Goal: Browse casually: Explore the website without a specific task or goal

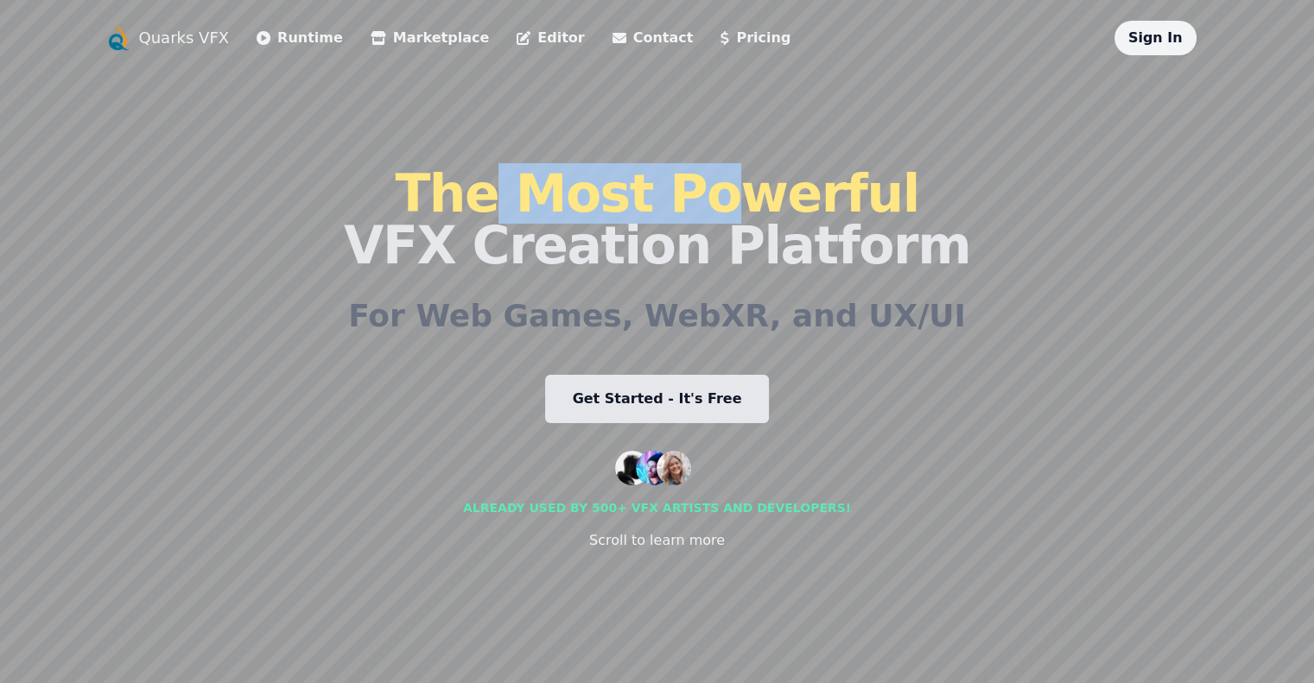
click at [717, 197] on span "The Most Powerful" at bounding box center [657, 193] width 524 height 60
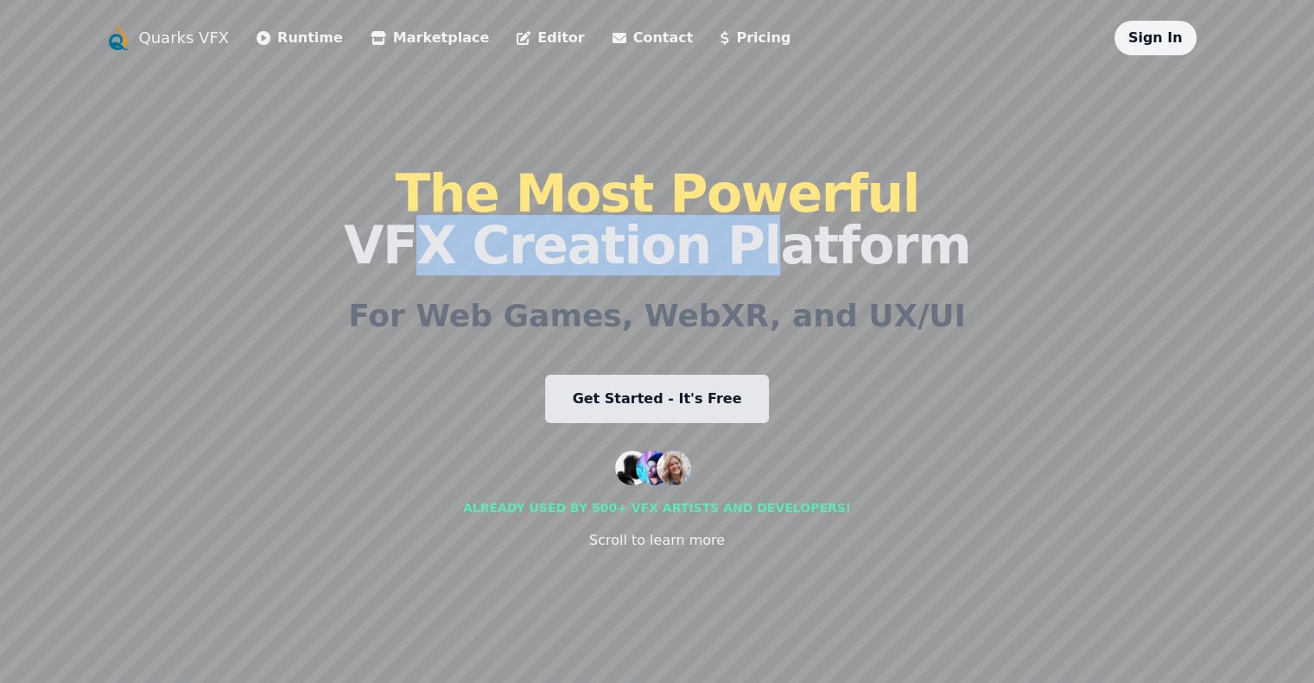
drag, startPoint x: 435, startPoint y: 250, endPoint x: 742, endPoint y: 257, distance: 306.8
click at [741, 257] on h1 "The Most Powerful VFX Creation Platform" at bounding box center [657, 220] width 626 height 104
click at [662, 403] on link "Get Started - It's Free" at bounding box center [657, 399] width 225 height 48
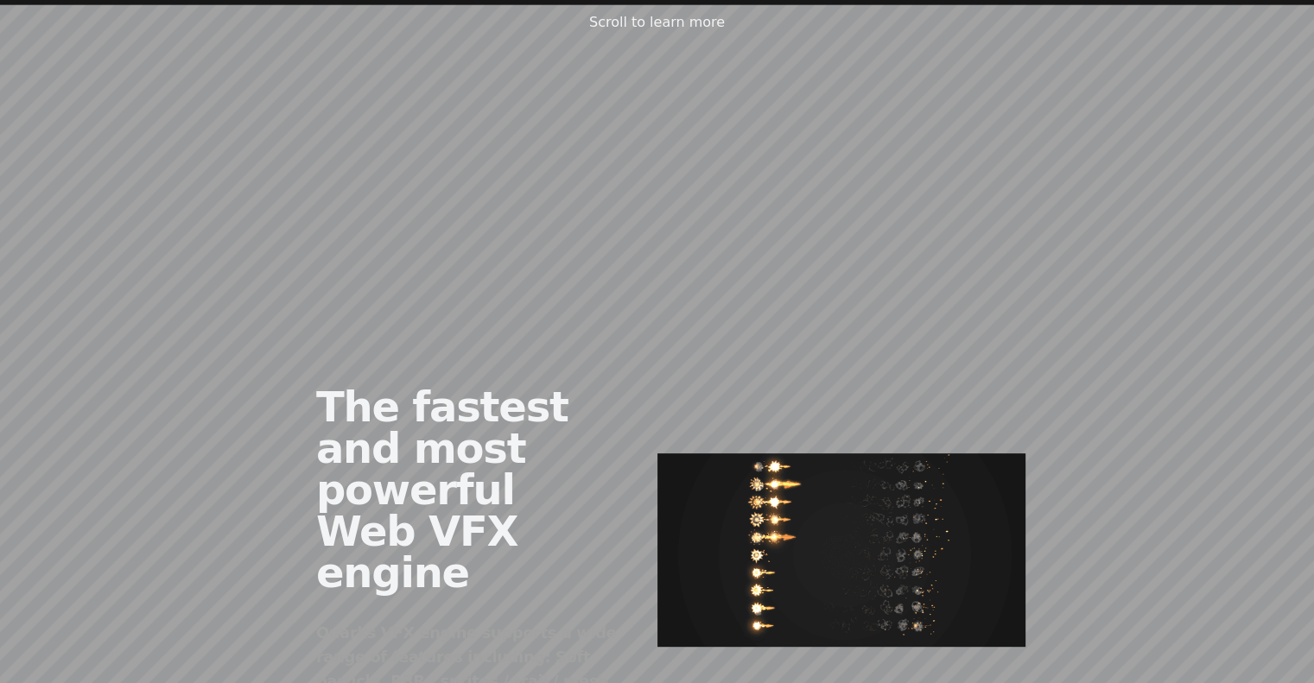
scroll to position [605, 0]
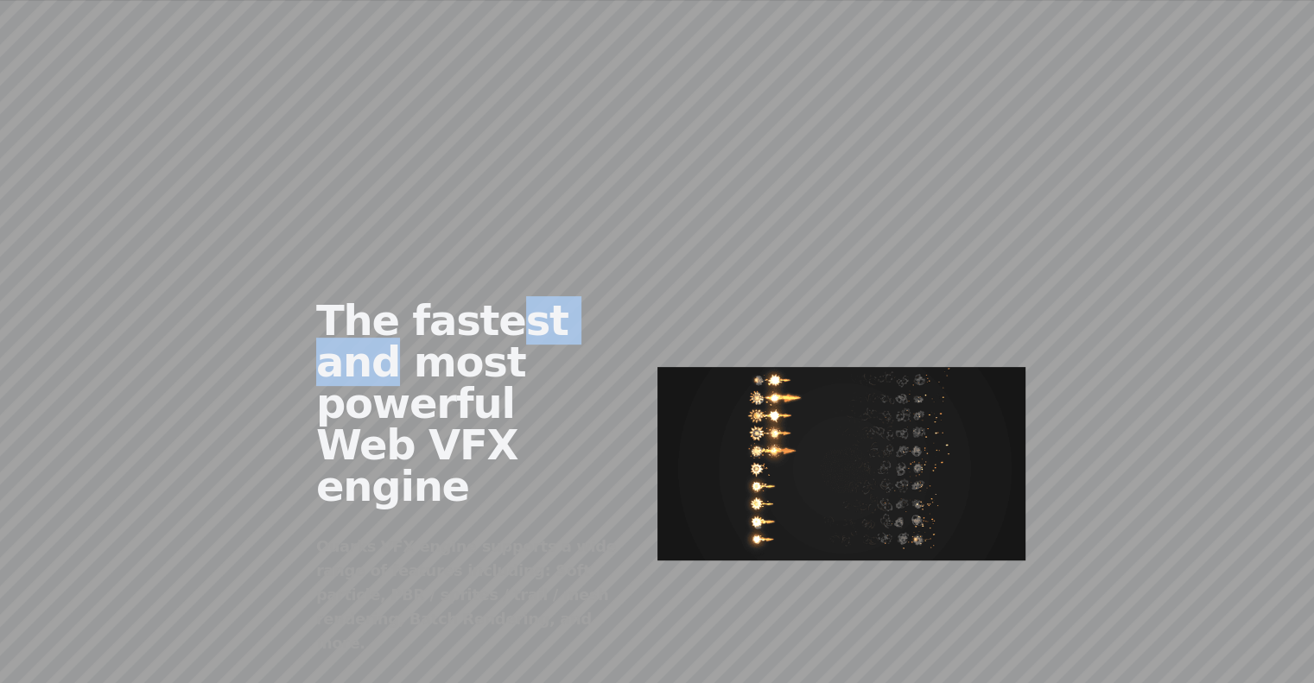
drag, startPoint x: 411, startPoint y: 340, endPoint x: 512, endPoint y: 372, distance: 106.0
click at [519, 344] on h2 "The fastest and most powerful Web VFX engine" at bounding box center [473, 403] width 314 height 207
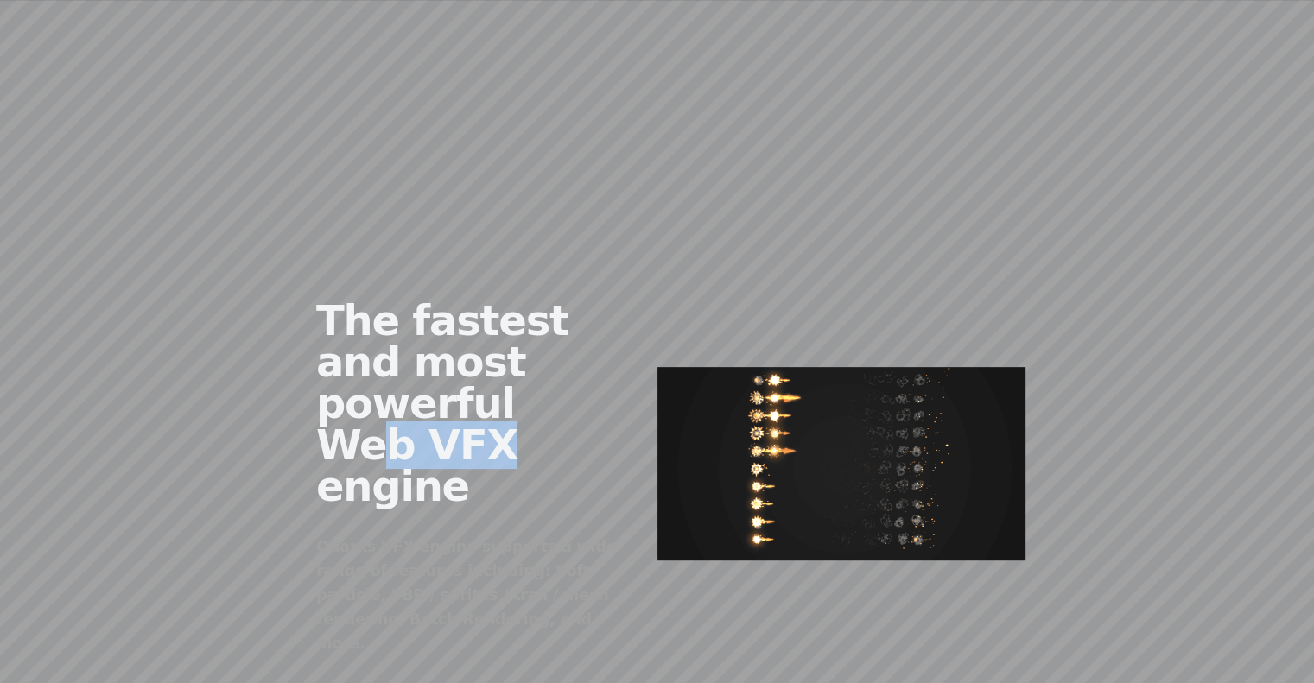
drag, startPoint x: 314, startPoint y: 390, endPoint x: 439, endPoint y: 397, distance: 124.7
click at [431, 397] on h2 "The fastest and most powerful Web VFX engine" at bounding box center [473, 403] width 314 height 207
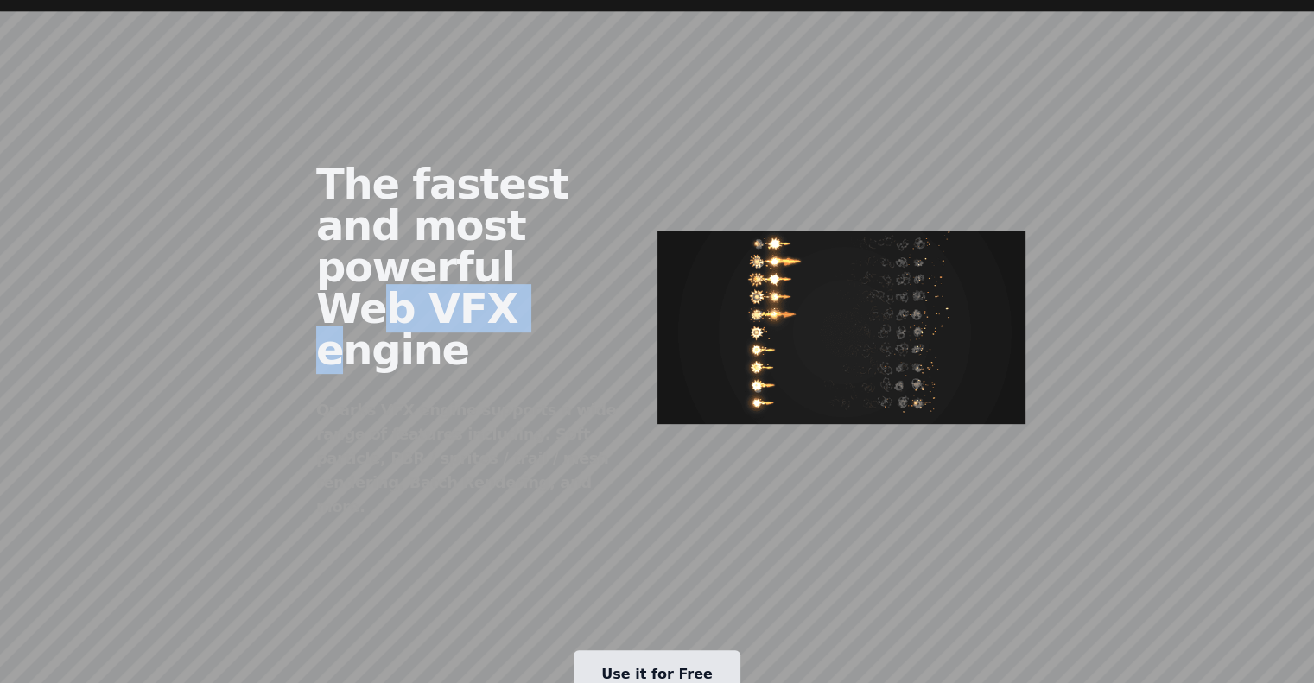
scroll to position [778, 0]
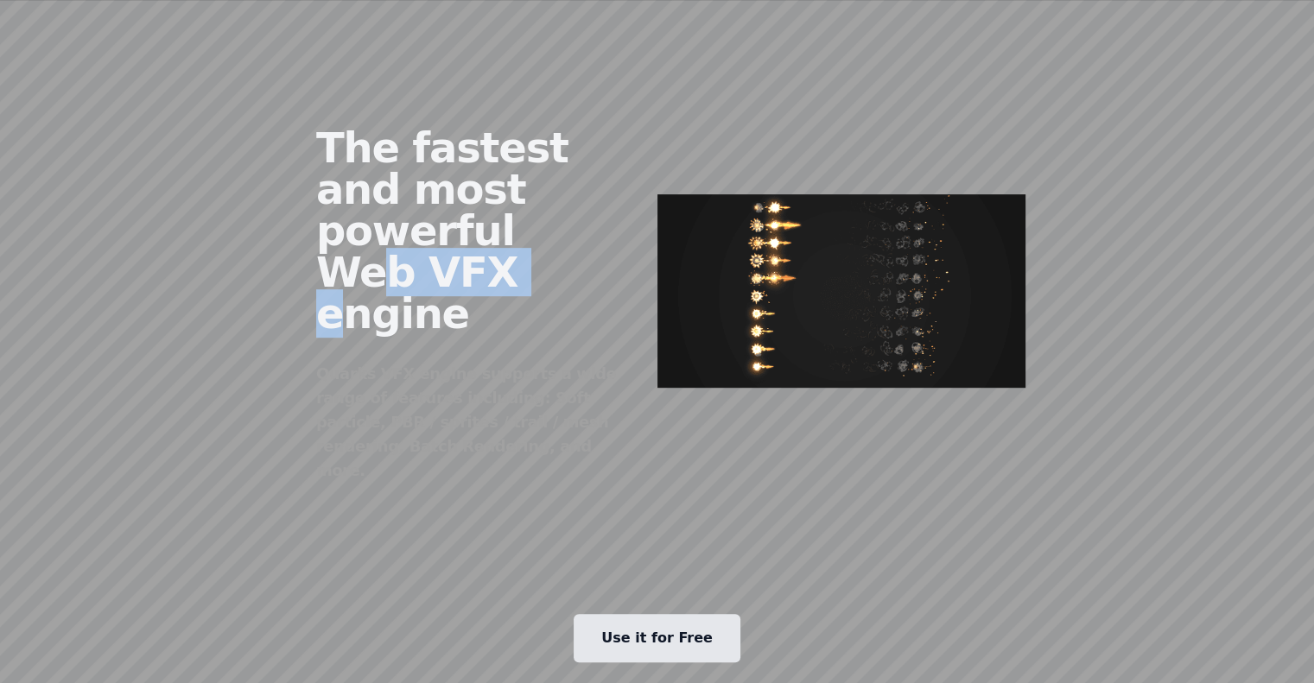
click at [348, 235] on h2 "The fastest and most powerful Web VFX engine" at bounding box center [473, 230] width 314 height 207
drag, startPoint x: 348, startPoint y: 235, endPoint x: 404, endPoint y: 236, distance: 56.2
click at [404, 236] on h2 "The fastest and most powerful Web VFX engine" at bounding box center [473, 230] width 314 height 207
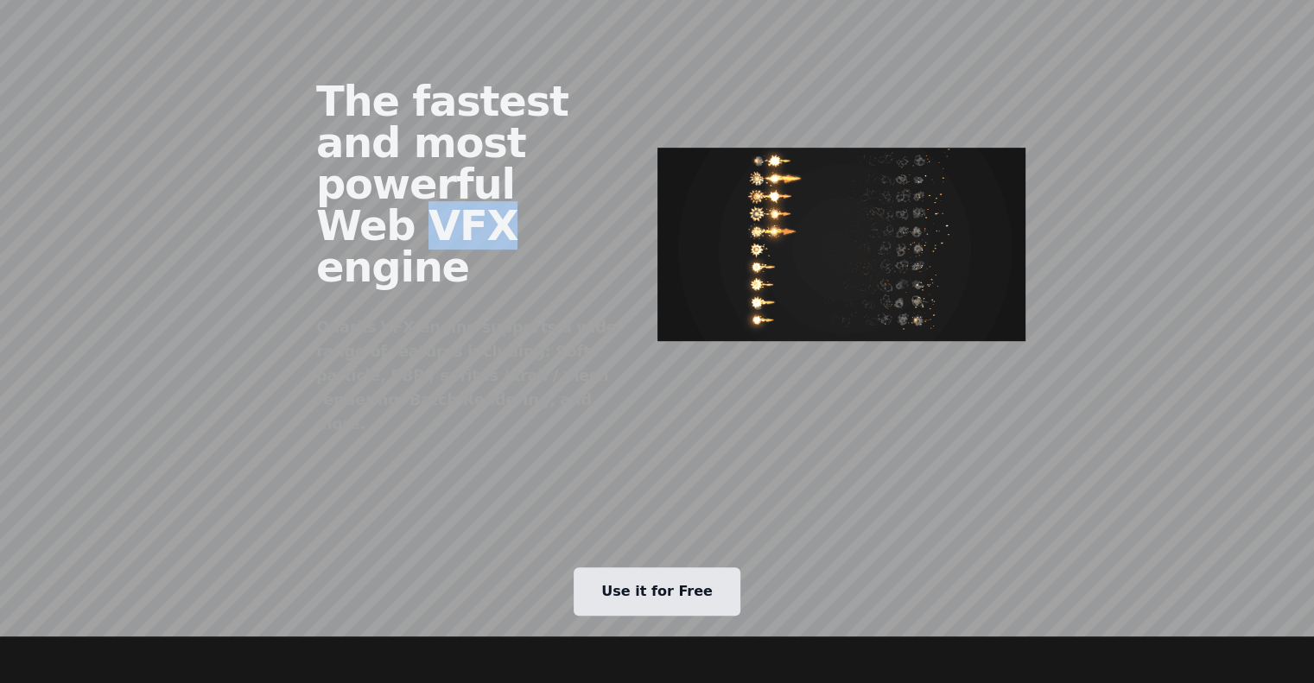
scroll to position [864, 0]
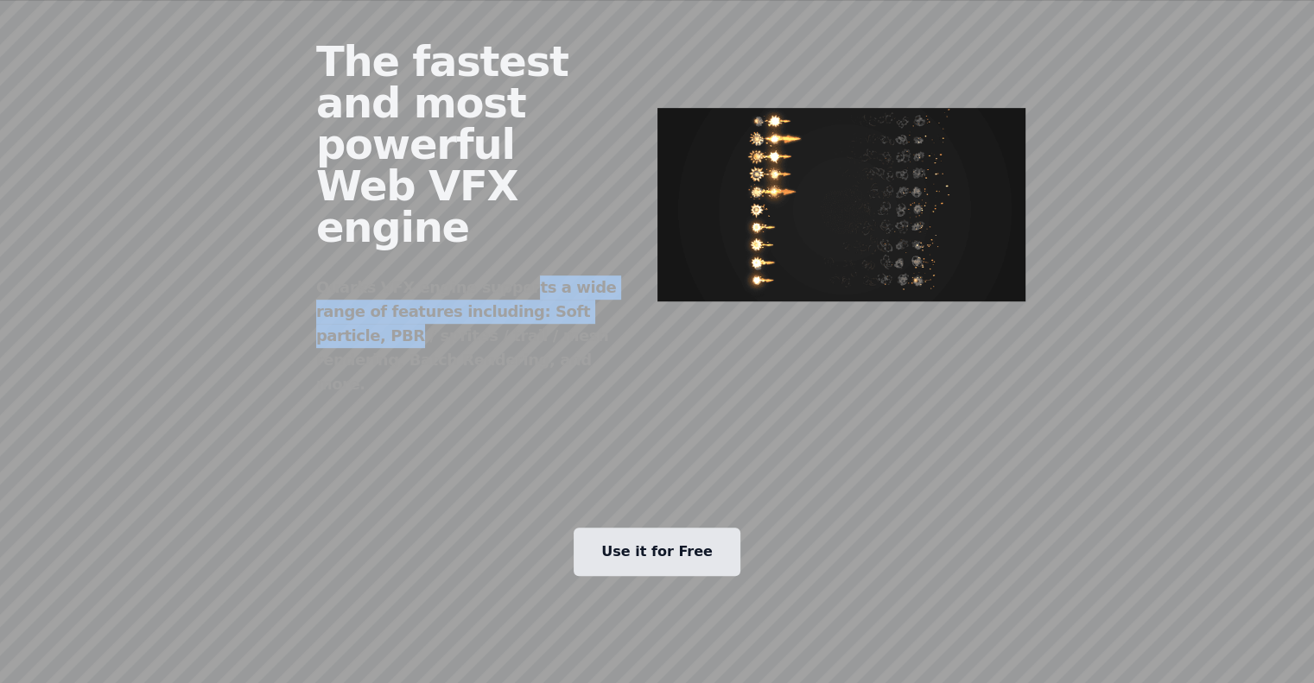
drag, startPoint x: 428, startPoint y: 206, endPoint x: 432, endPoint y: 225, distance: 19.5
click at [432, 276] on div "Quarks VFX engine supports a wide range of features including: Soft particle, P…" at bounding box center [473, 336] width 314 height 121
click at [478, 276] on div "Quarks VFX engine supports a wide range of features including: Soft particle, P…" at bounding box center [473, 336] width 314 height 121
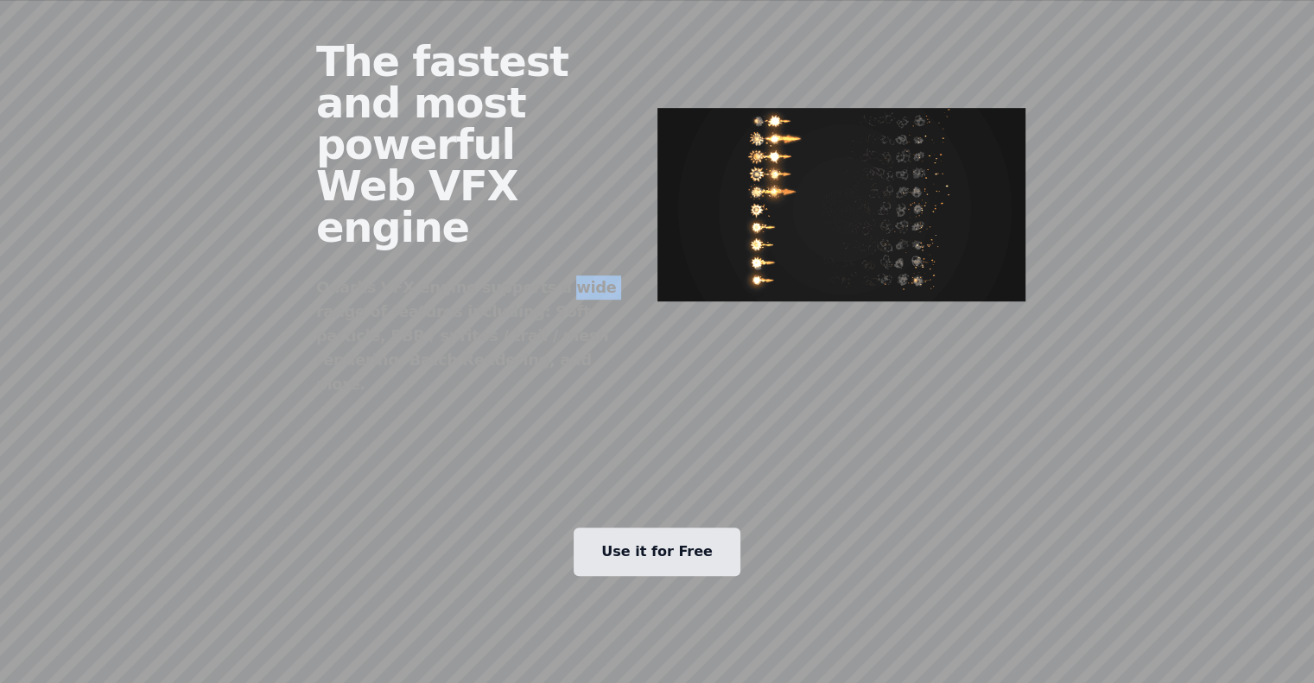
click at [478, 276] on div "Quarks VFX engine supports a wide range of features including: Soft particle, P…" at bounding box center [473, 336] width 314 height 121
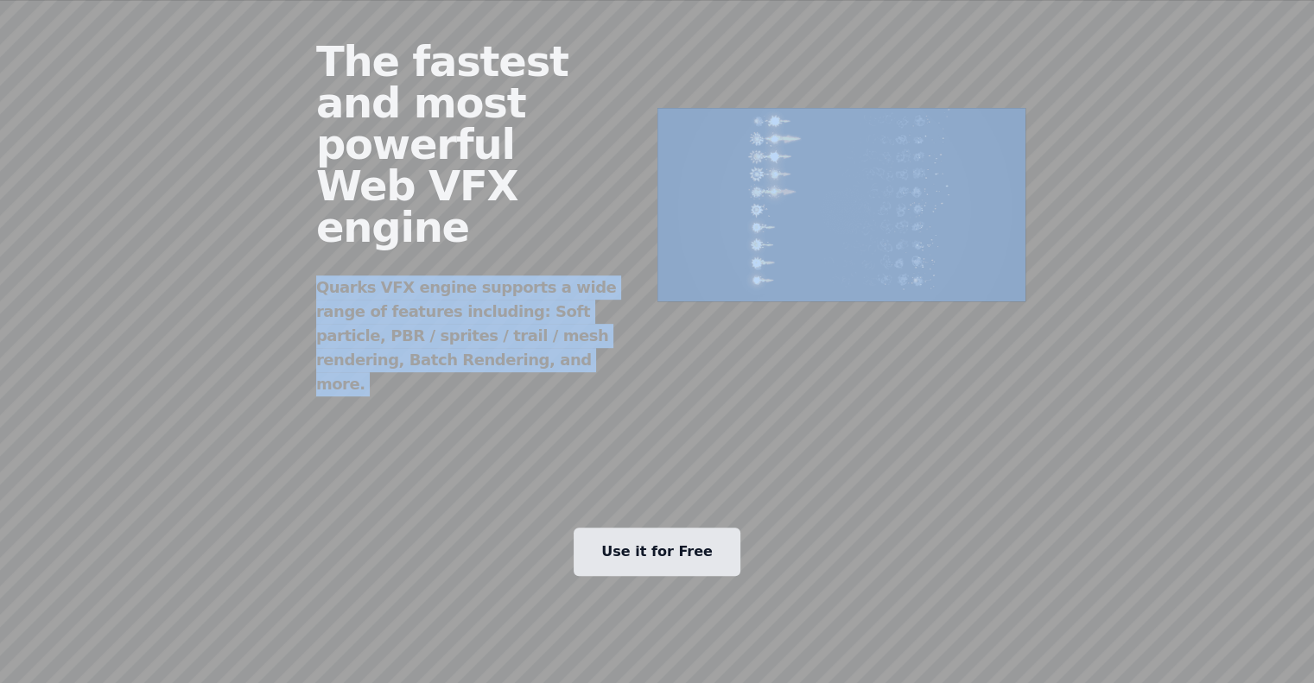
click at [478, 276] on div "Quarks VFX engine supports a wide range of features including: Soft particle, P…" at bounding box center [473, 336] width 314 height 121
click at [316, 276] on div "Quarks VFX engine supports a wide range of features including: Soft particle, P…" at bounding box center [473, 336] width 314 height 121
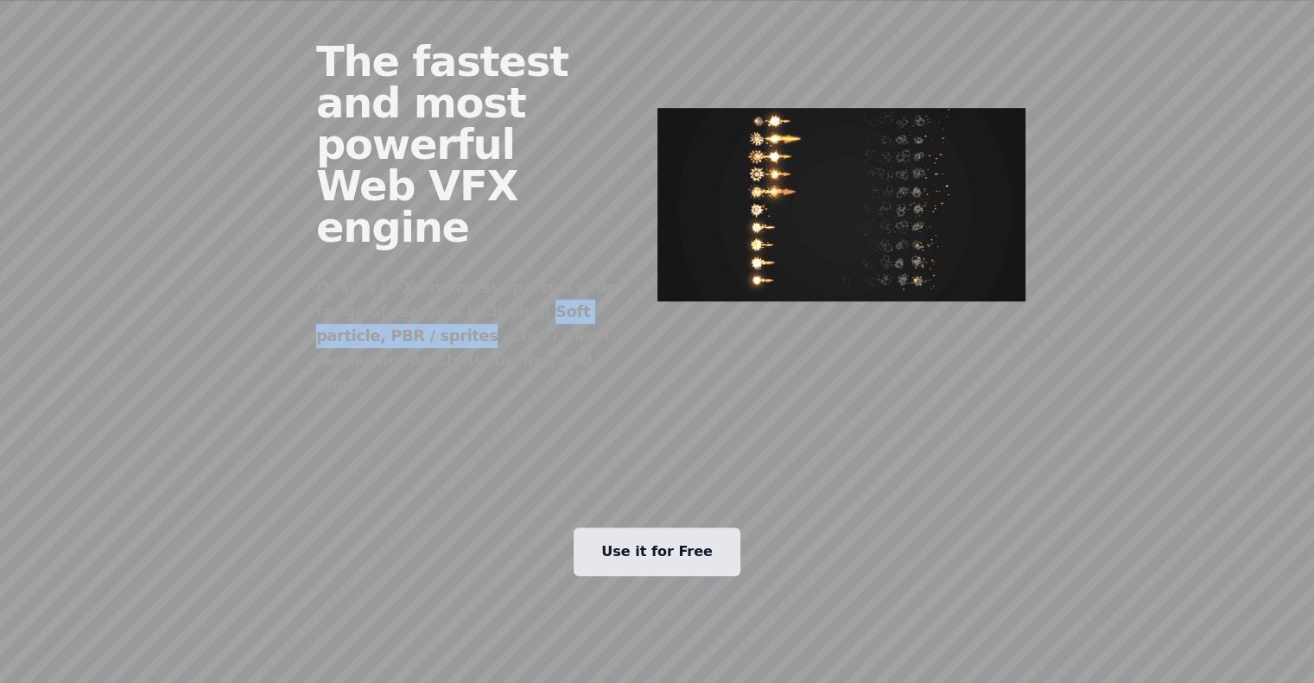
drag, startPoint x: 315, startPoint y: 232, endPoint x: 460, endPoint y: 235, distance: 144.3
click at [459, 276] on div "Quarks VFX engine supports a wide range of features including: Soft particle, P…" at bounding box center [473, 336] width 314 height 121
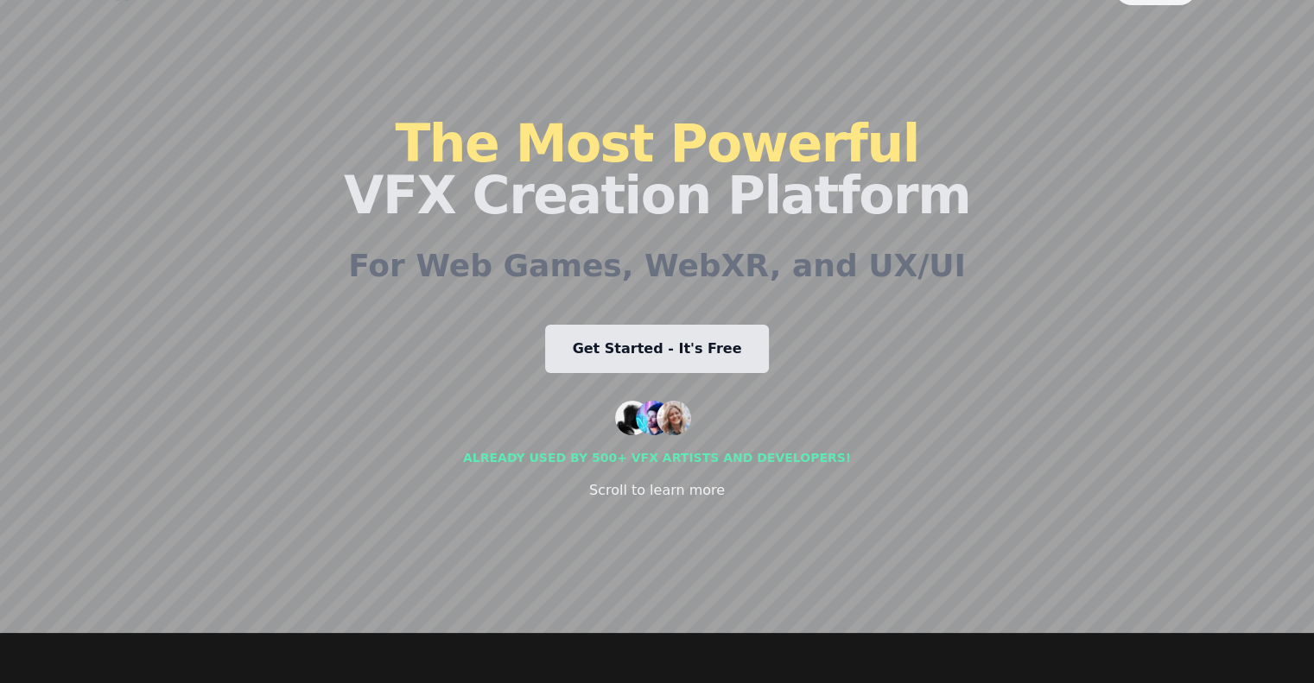
scroll to position [0, 0]
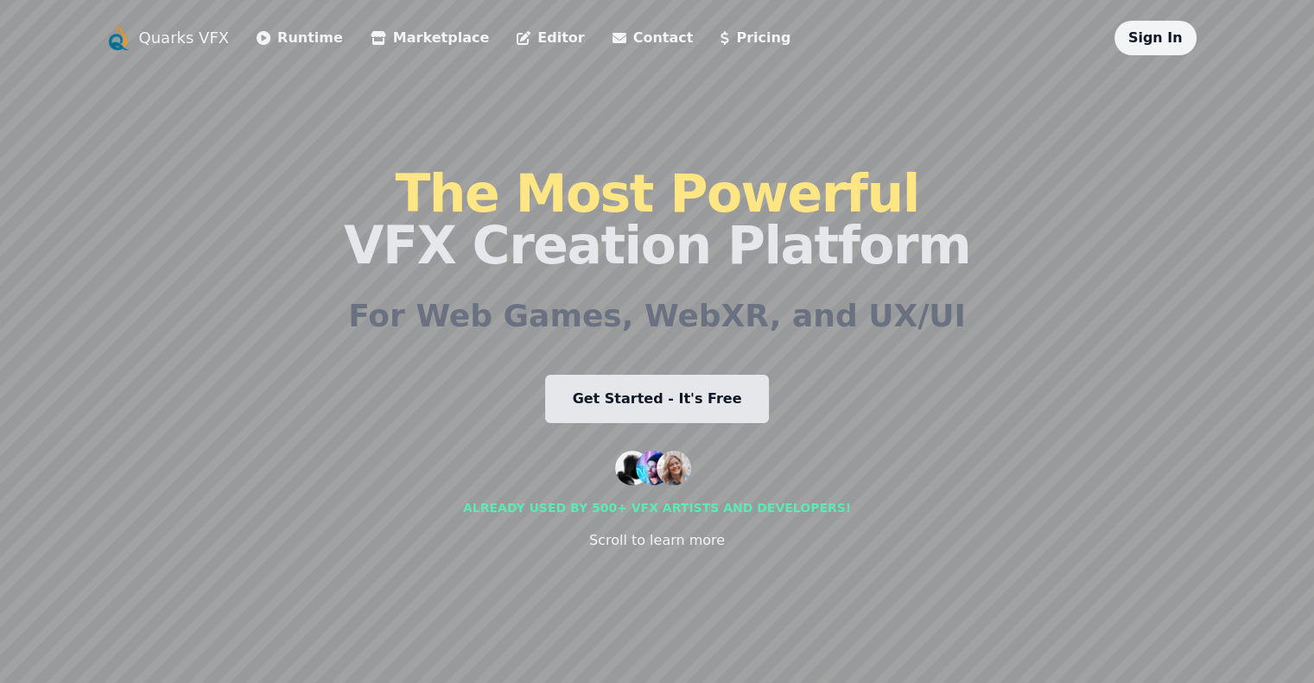
click at [257, 32] on link "Runtime" at bounding box center [300, 38] width 86 height 21
click at [371, 41] on link "Marketplace" at bounding box center [430, 38] width 118 height 21
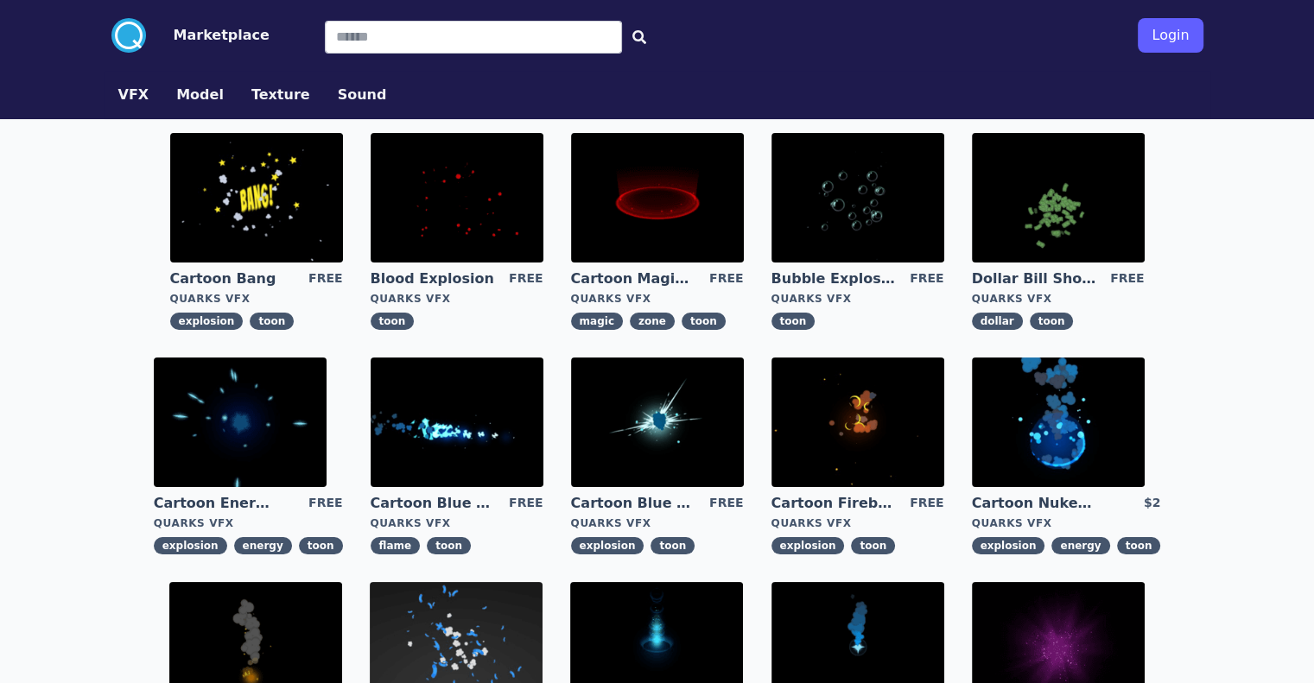
click at [176, 96] on button "Model" at bounding box center [200, 95] width 48 height 21
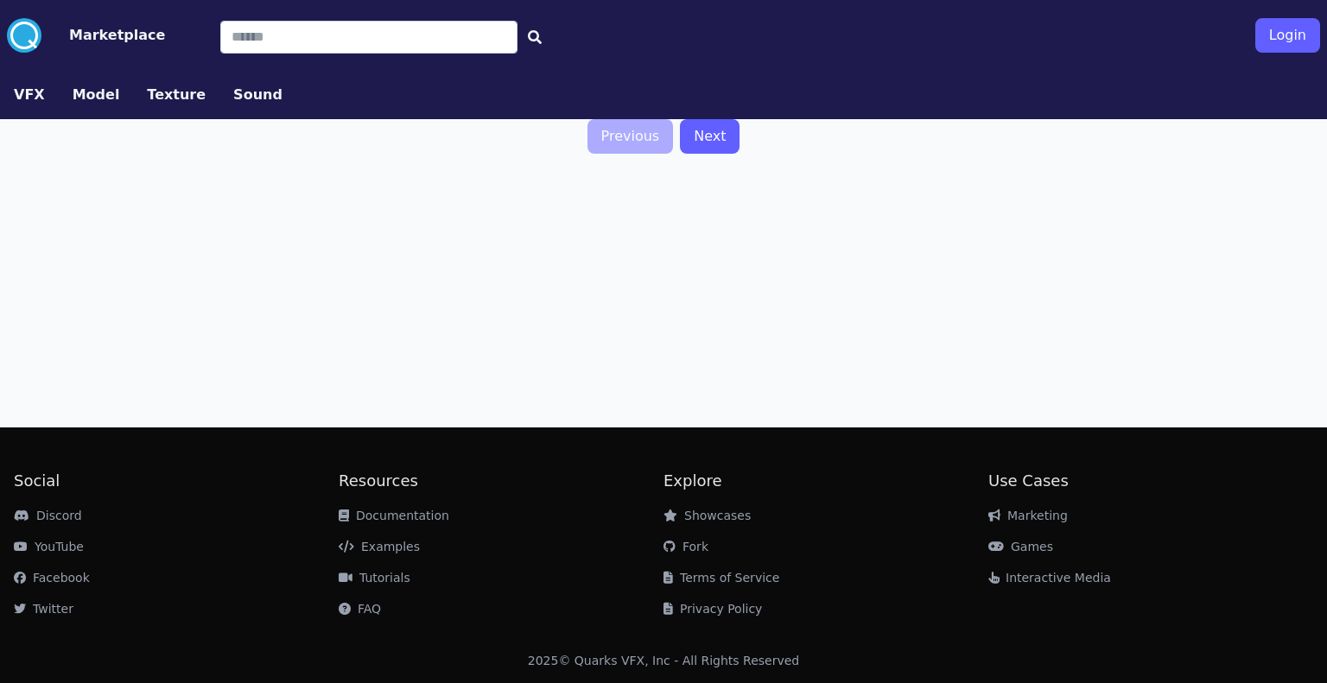
click at [171, 97] on button "Texture" at bounding box center [176, 95] width 59 height 21
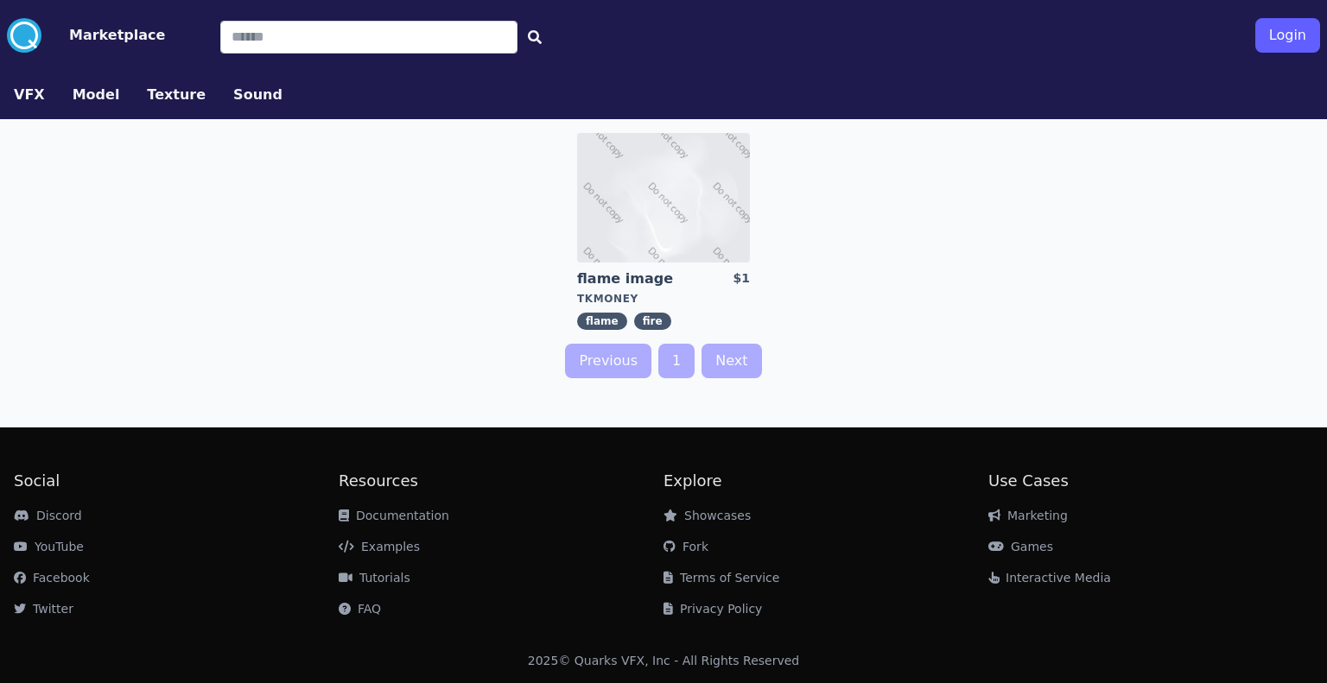
click at [35, 96] on button "VFX" at bounding box center [29, 95] width 31 height 21
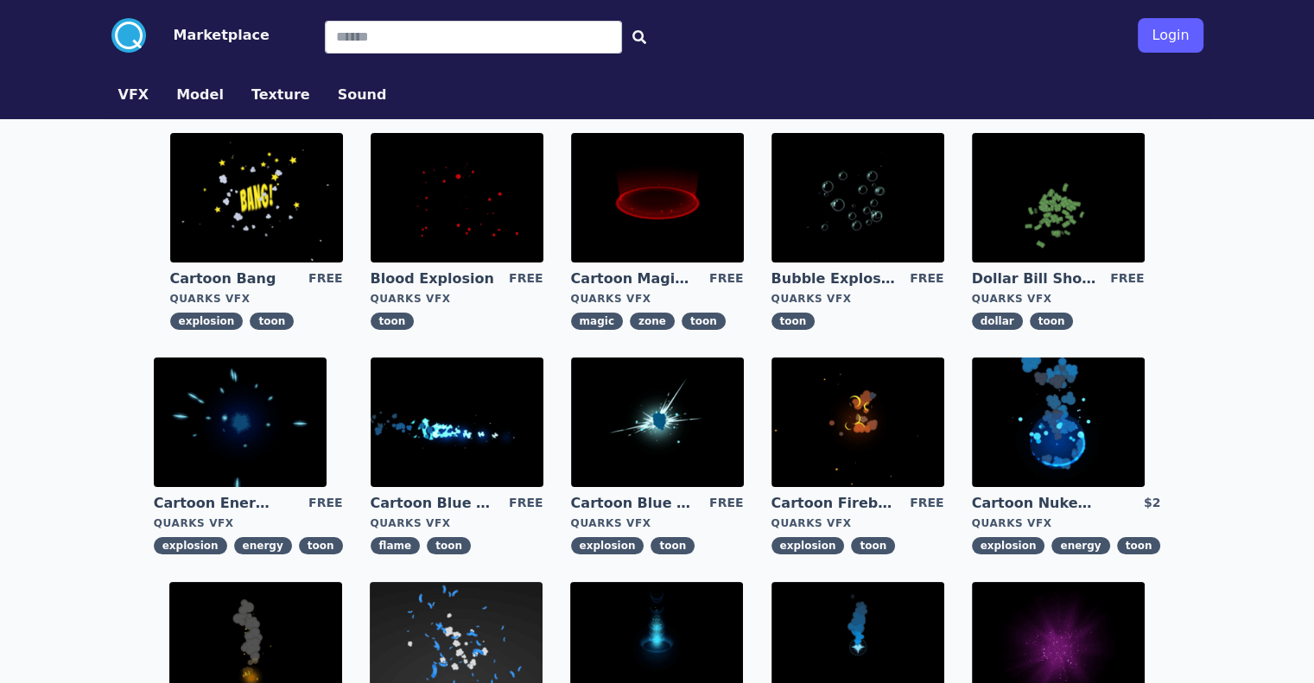
click at [174, 45] on button "Marketplace" at bounding box center [222, 35] width 96 height 21
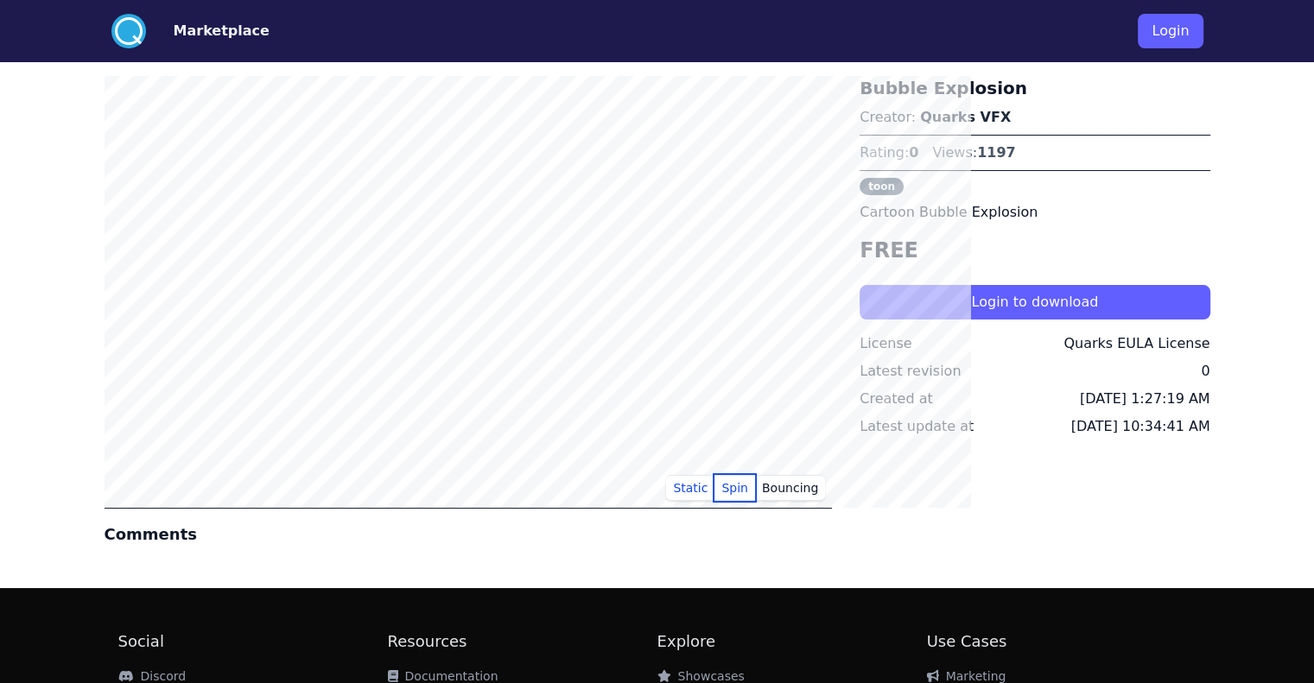
click at [755, 494] on button "Spin" at bounding box center [735, 488] width 41 height 26
click at [825, 489] on button "Bouncing" at bounding box center [790, 488] width 70 height 26
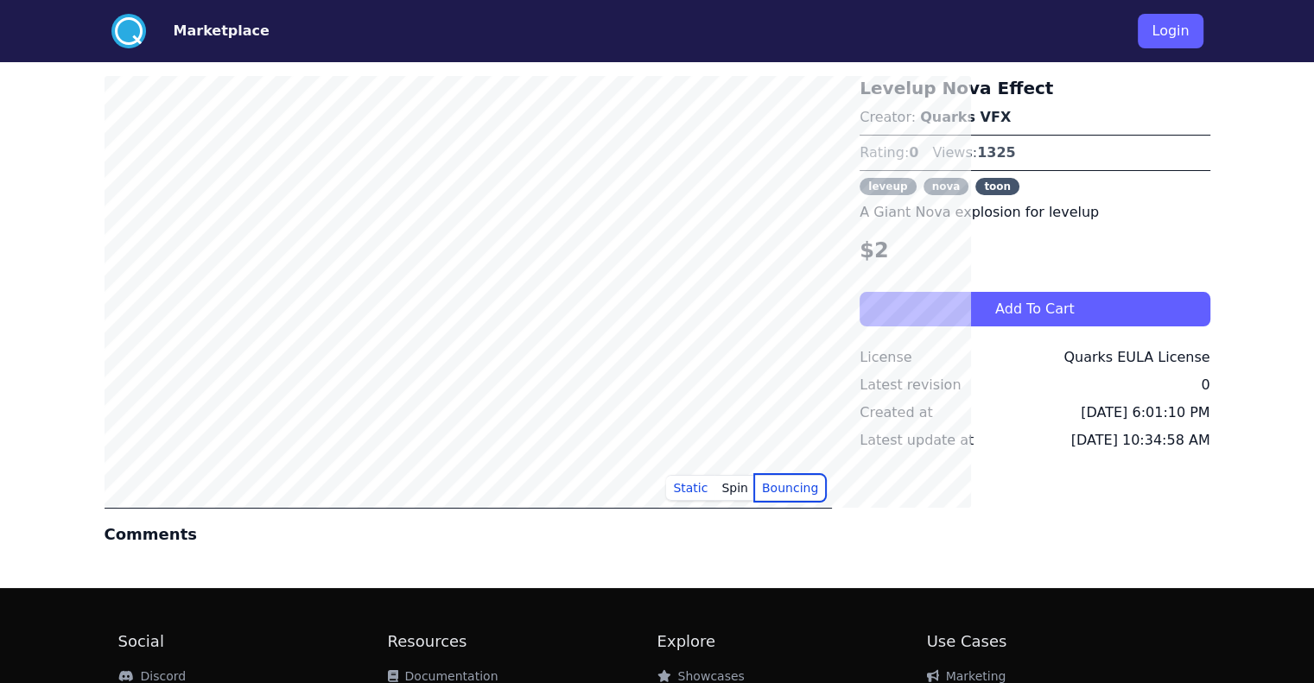
click at [825, 493] on button "Bouncing" at bounding box center [790, 488] width 70 height 26
click at [755, 490] on button "Spin" at bounding box center [735, 488] width 41 height 26
click at [715, 490] on button "Static" at bounding box center [690, 488] width 48 height 26
click at [924, 211] on p "A Giant Nova explosion for levelup" at bounding box center [1035, 212] width 350 height 21
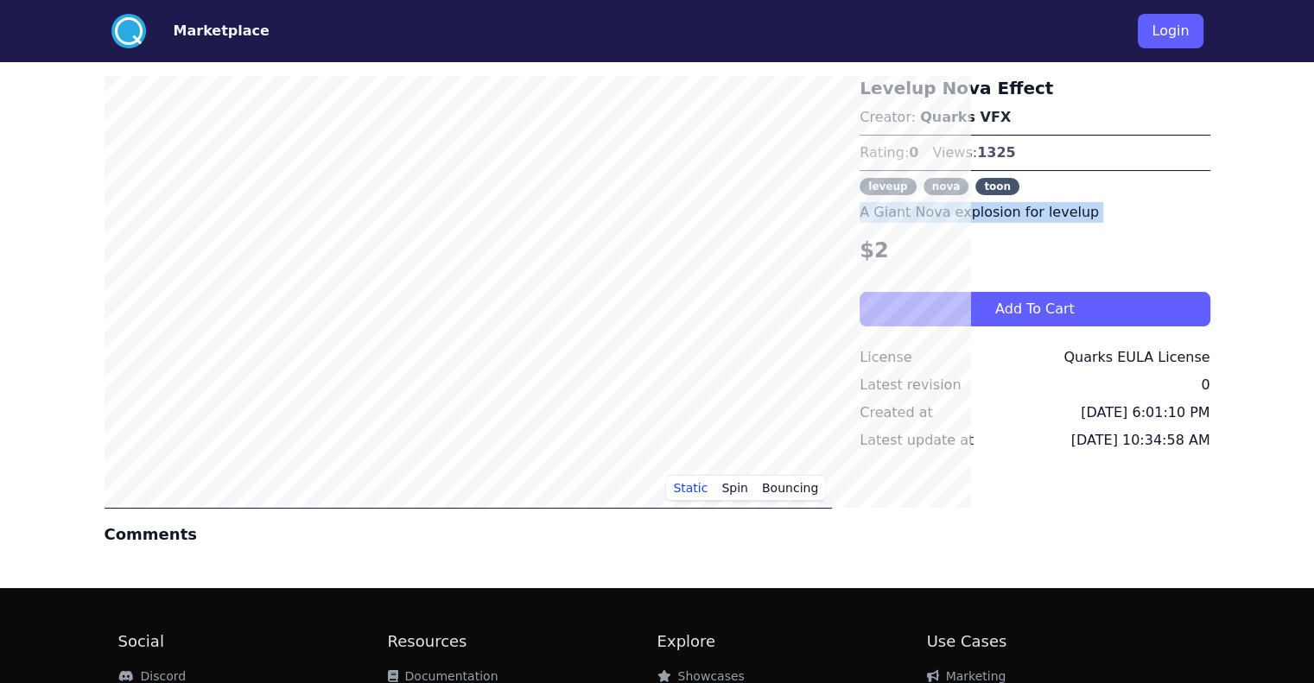
drag, startPoint x: 924, startPoint y: 211, endPoint x: 909, endPoint y: 220, distance: 18.2
click at [924, 212] on p "A Giant Nova explosion for levelup" at bounding box center [1035, 212] width 350 height 21
click at [975, 118] on link "Quarks VFX" at bounding box center [965, 117] width 91 height 16
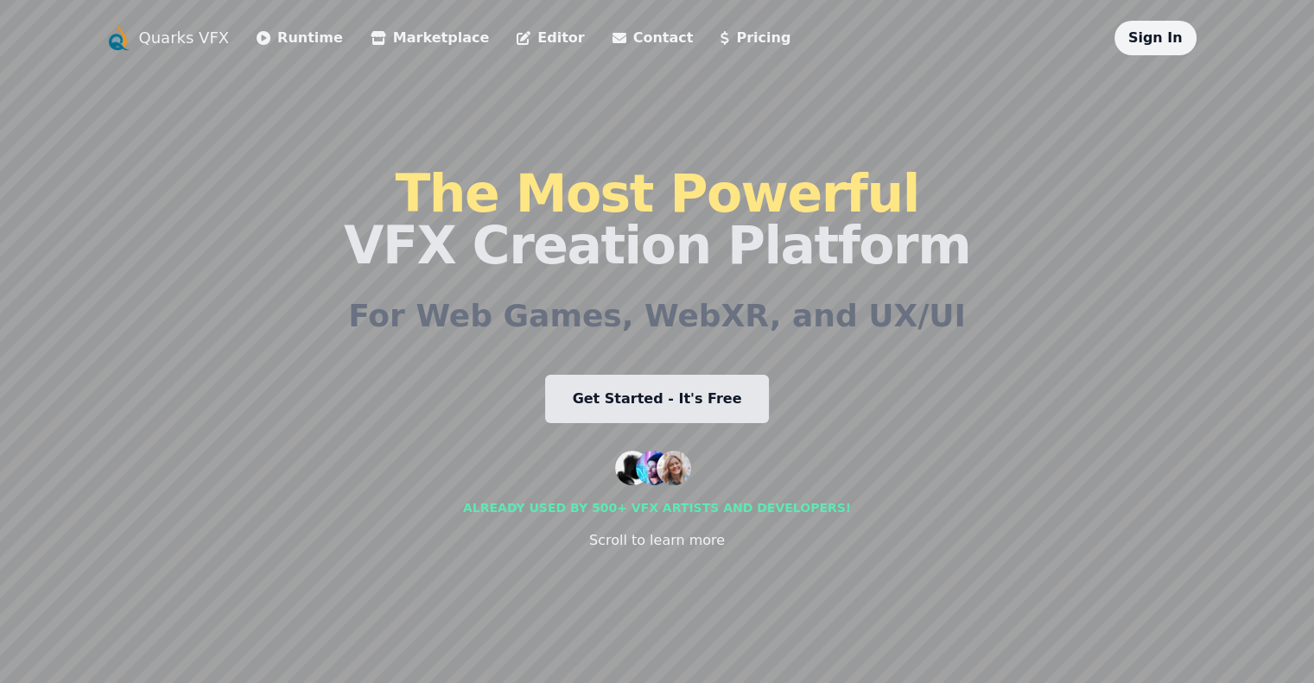
click at [517, 36] on link "Editor" at bounding box center [550, 38] width 67 height 21
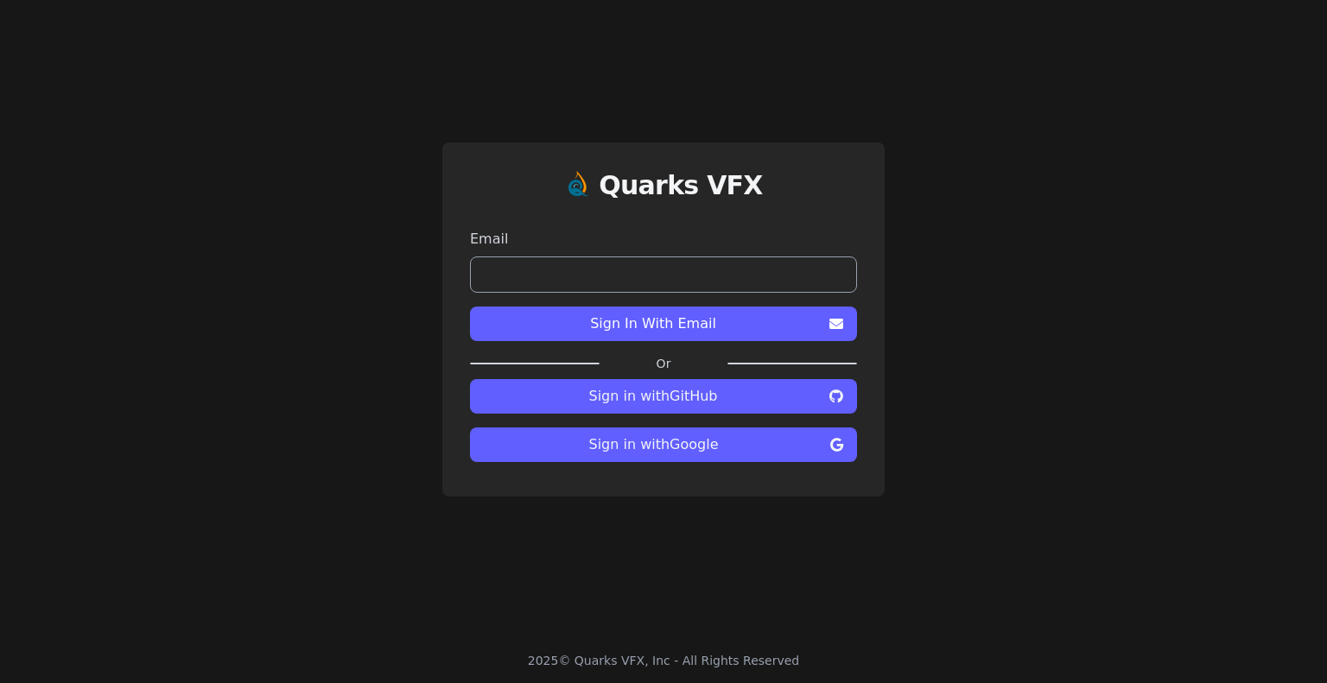
click at [640, 446] on span "Sign in with Google" at bounding box center [654, 445] width 340 height 21
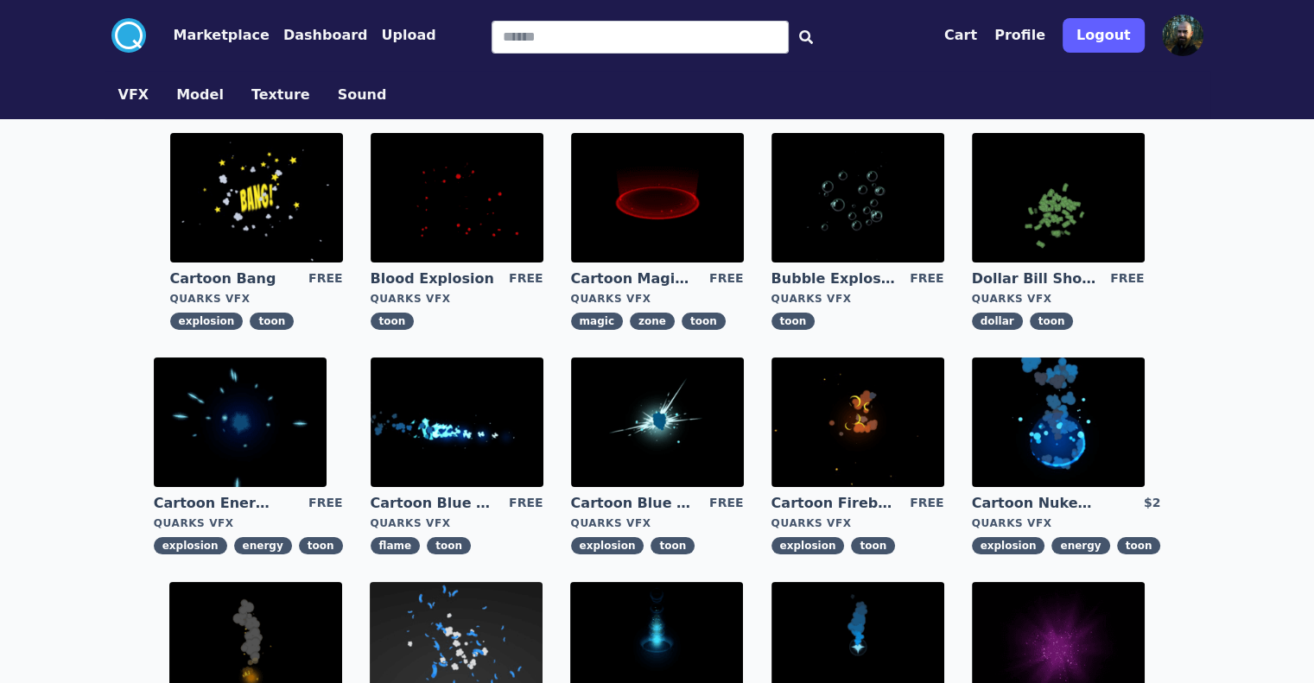
click at [283, 41] on button "Dashboard" at bounding box center [325, 35] width 85 height 21
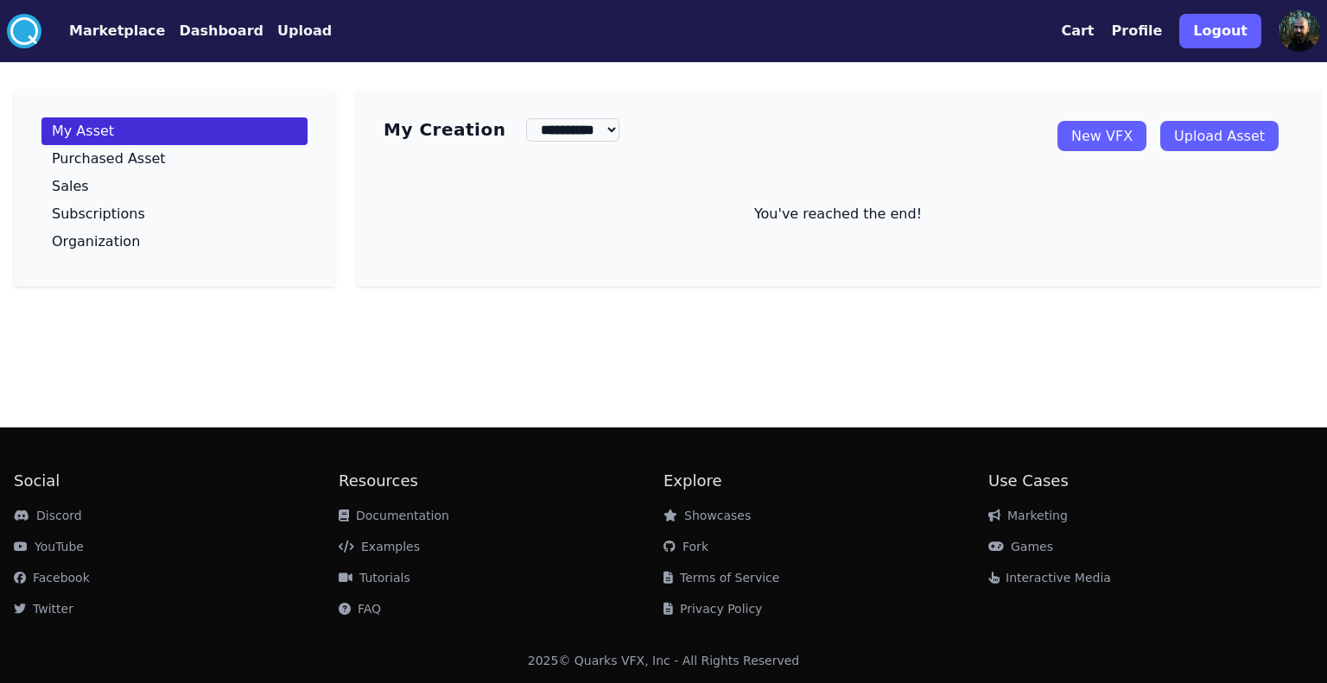
click at [1113, 141] on link "New VFX" at bounding box center [1102, 136] width 89 height 30
click at [107, 33] on button "Marketplace" at bounding box center [117, 31] width 96 height 21
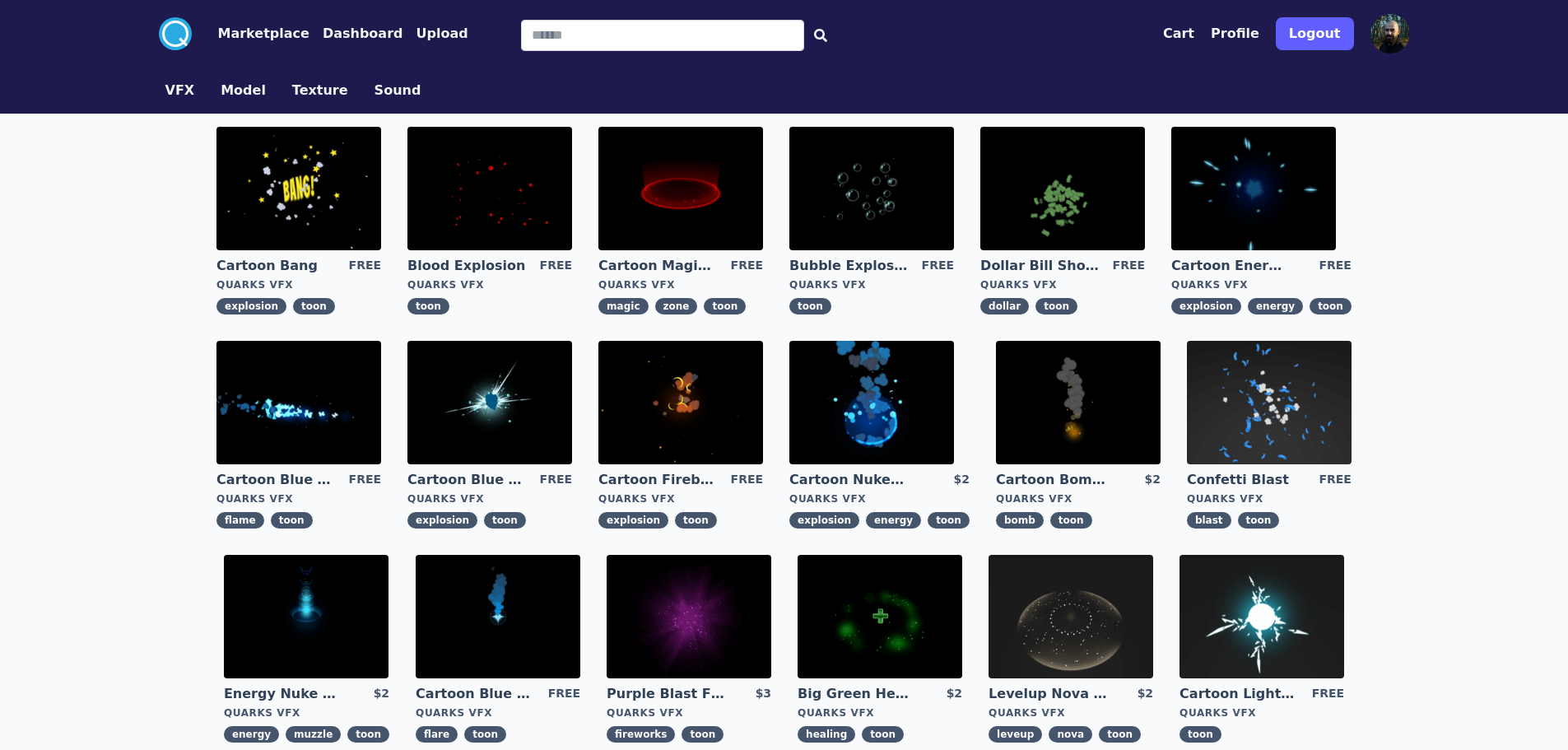
click at [471, 425] on img at bounding box center [490, 403] width 165 height 124
